Goal: Task Accomplishment & Management: Manage account settings

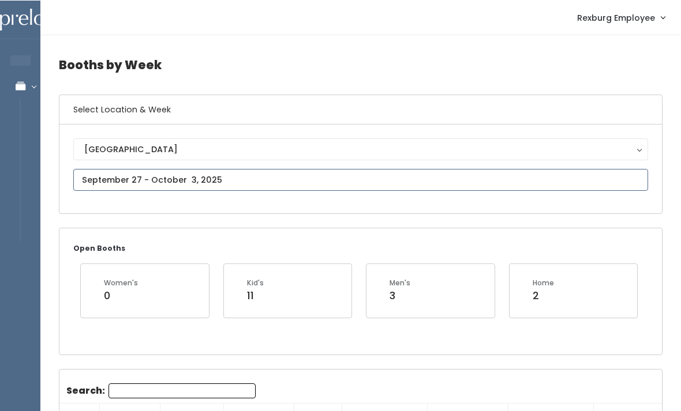
click at [132, 176] on input "text" at bounding box center [360, 179] width 575 height 22
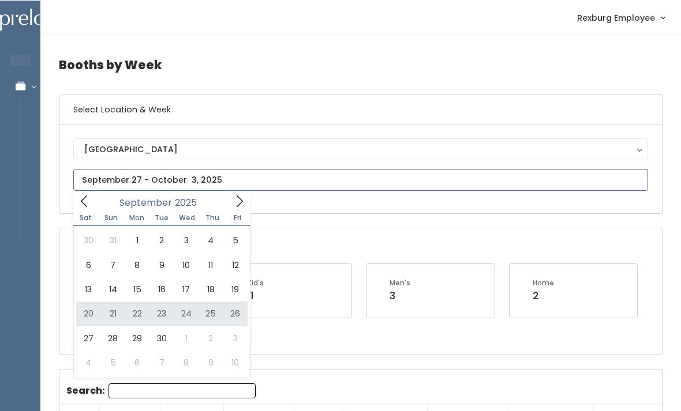
type input "September 20 to September 26"
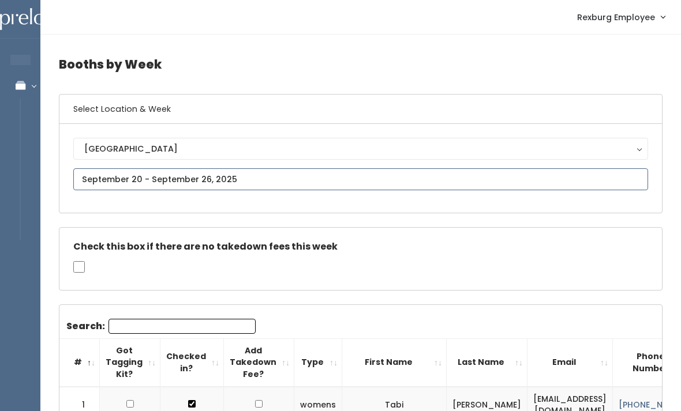
click at [124, 175] on input "text" at bounding box center [360, 179] width 575 height 22
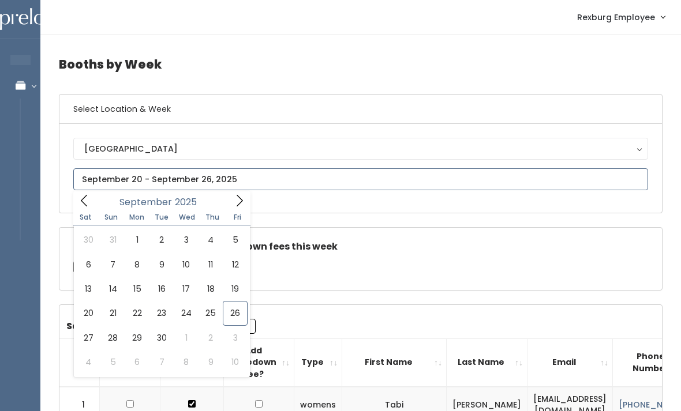
type input "[DATE] to [DATE]"
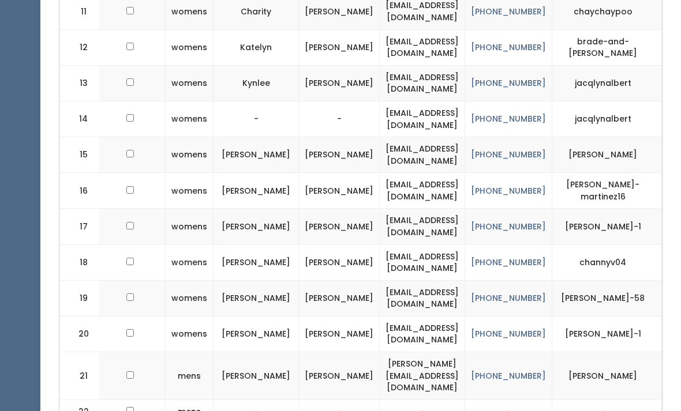
scroll to position [828, 0]
click at [53, 404] on div "Booths by Week Select Location & Week Rexburg Rexburg Open Booths Women's 1 Kid…" at bounding box center [360, 388] width 641 height 2363
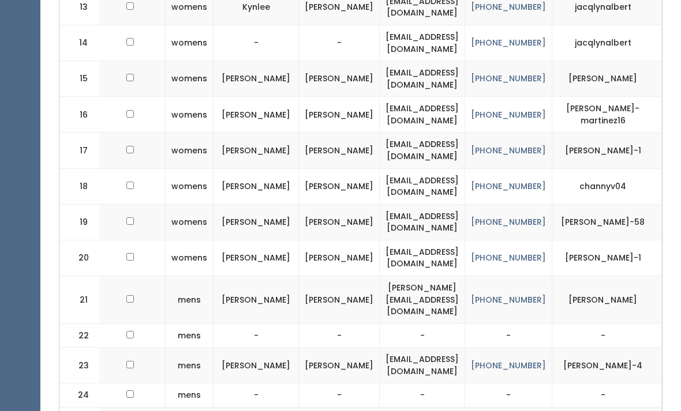
scroll to position [905, 0]
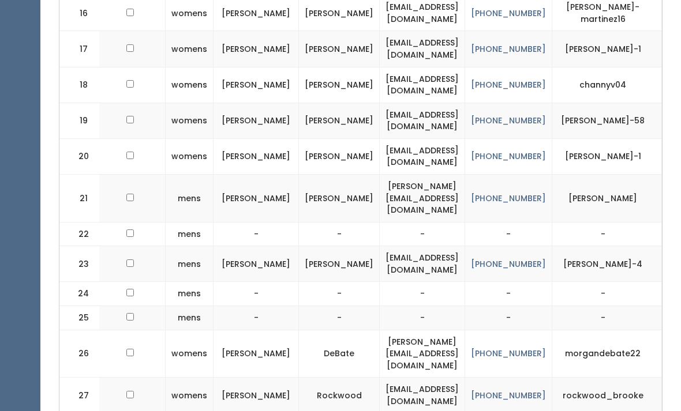
scroll to position [1006, 0]
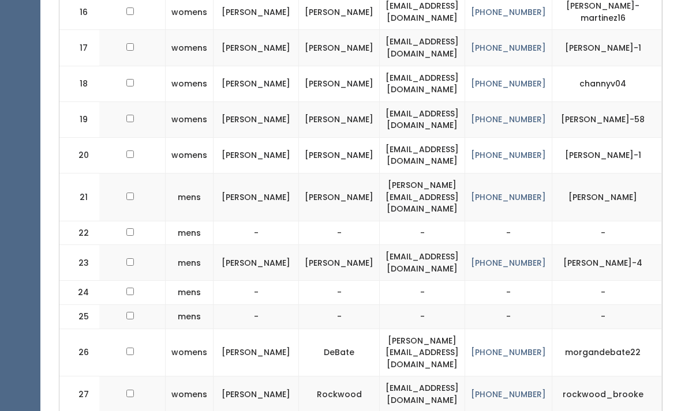
click at [214, 222] on td "-" at bounding box center [256, 234] width 85 height 24
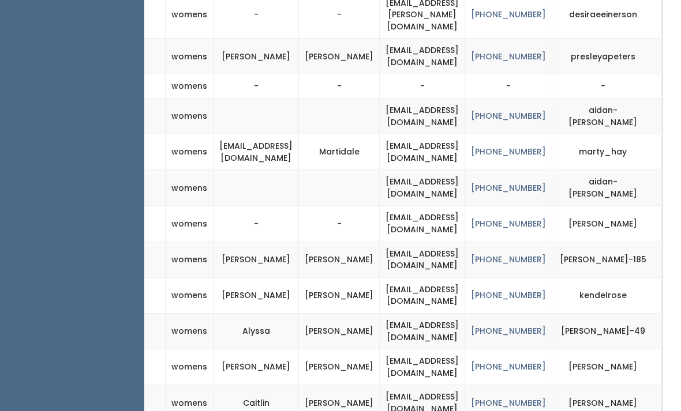
scroll to position [1429, 0]
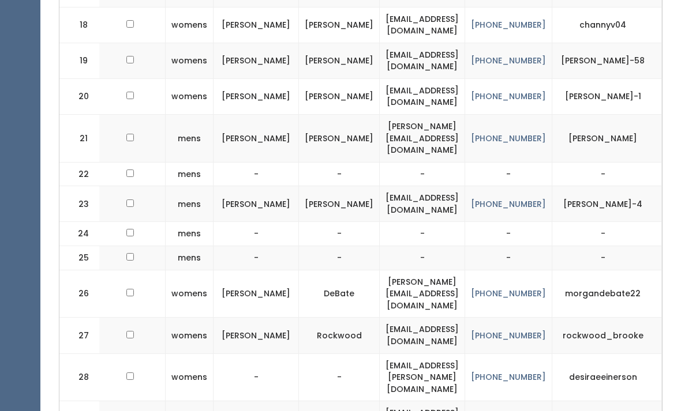
scroll to position [1067, 0]
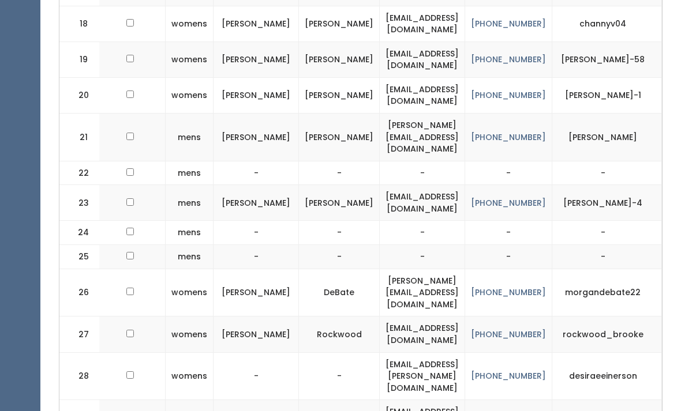
click at [166, 185] on td "mens" at bounding box center [190, 203] width 48 height 36
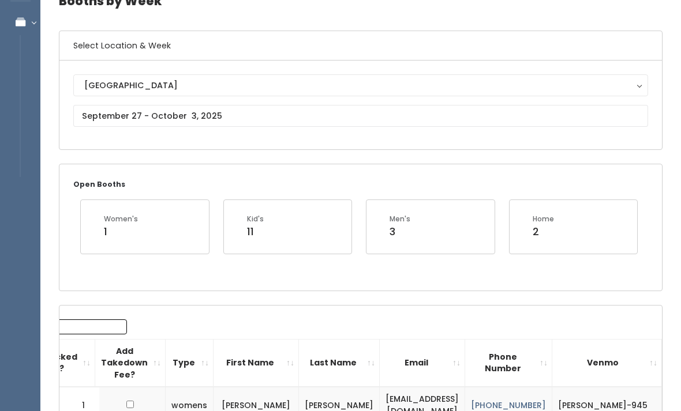
scroll to position [0, 0]
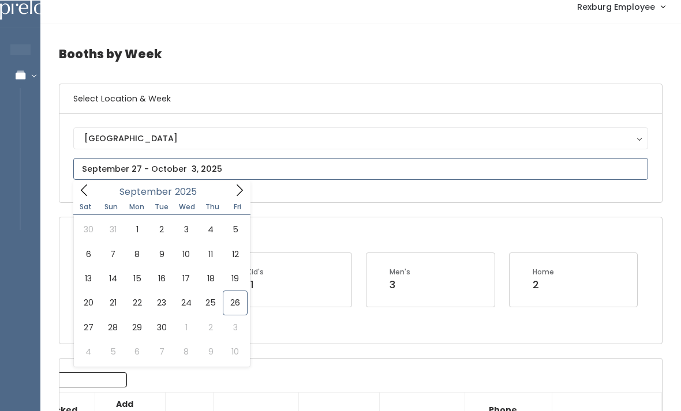
scroll to position [10, 0]
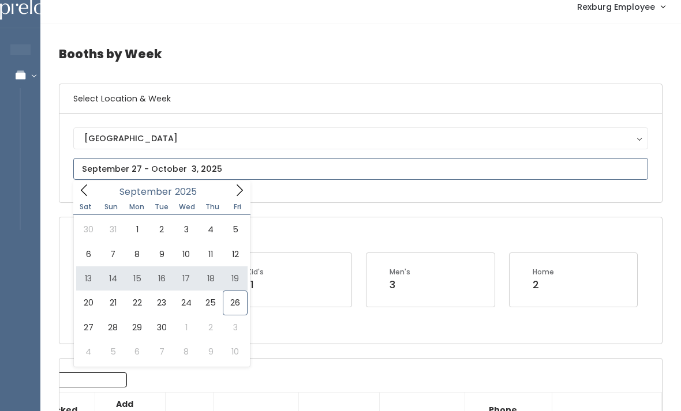
type input "September 13 to September 19"
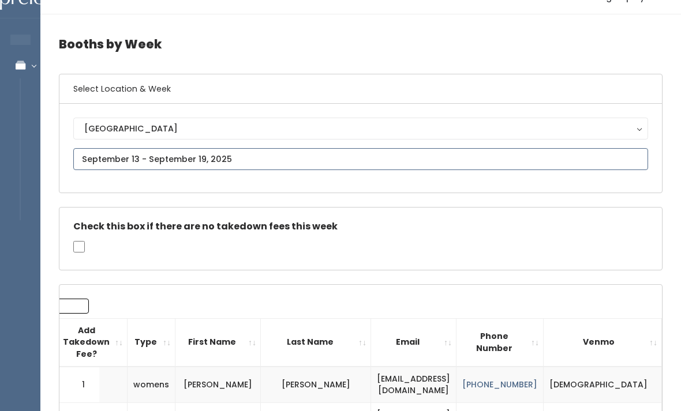
click at [125, 152] on input "text" at bounding box center [360, 159] width 575 height 22
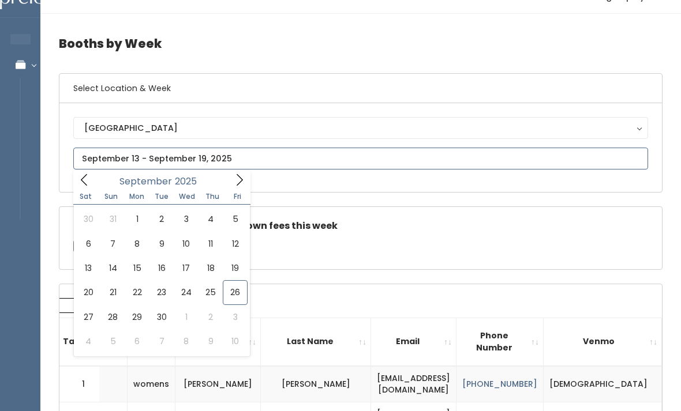
click at [226, 176] on div "[DATE]" at bounding box center [161, 180] width 133 height 18
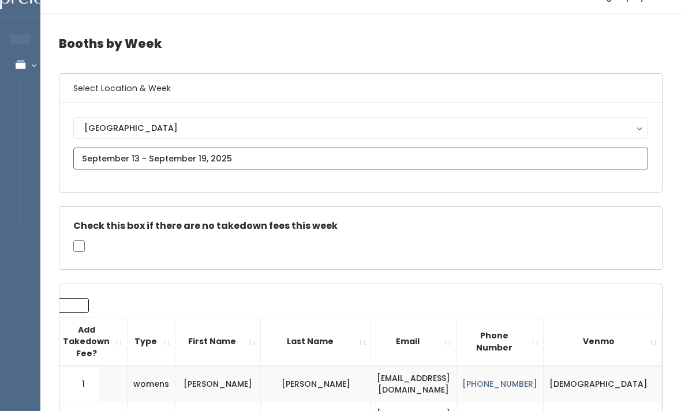
type input "[DATE] to [DATE]"
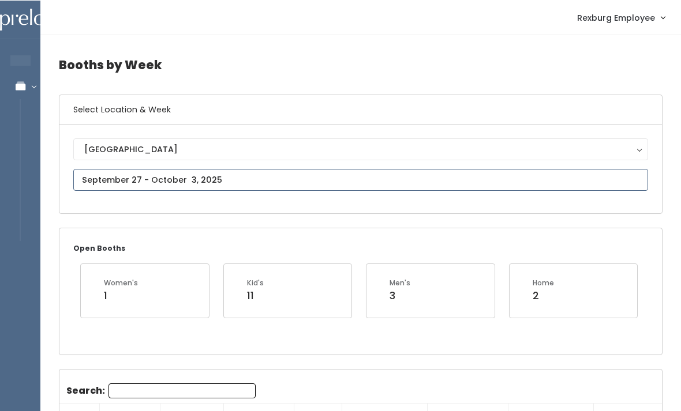
click at [106, 175] on input "text" at bounding box center [360, 179] width 575 height 22
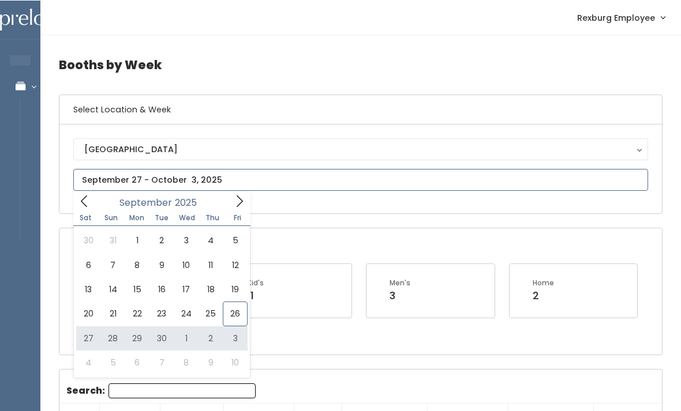
type input "[DATE] to [DATE]"
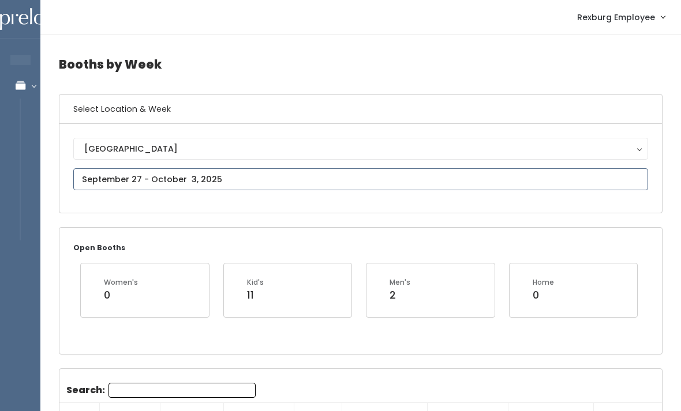
click at [110, 177] on input "text" at bounding box center [360, 179] width 575 height 22
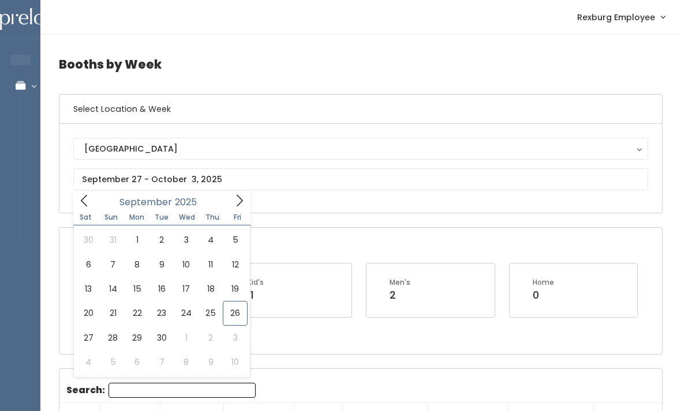
click at [150, 63] on h4 "Booths by Week" at bounding box center [361, 64] width 604 height 32
